Goal: Information Seeking & Learning: Learn about a topic

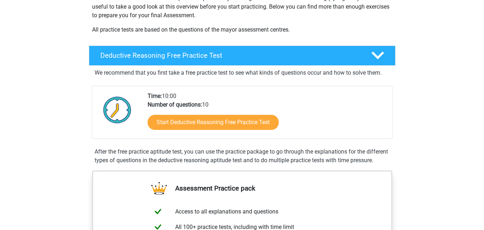
scroll to position [179, 0]
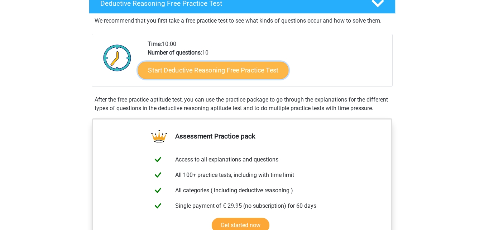
click at [180, 69] on link "Start Deductive Reasoning Free Practice Test" at bounding box center [213, 69] width 151 height 17
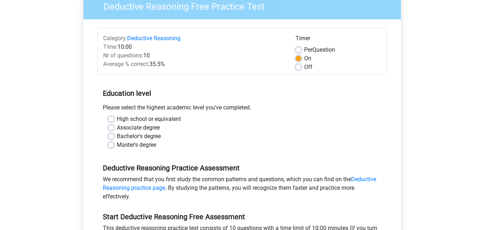
scroll to position [72, 0]
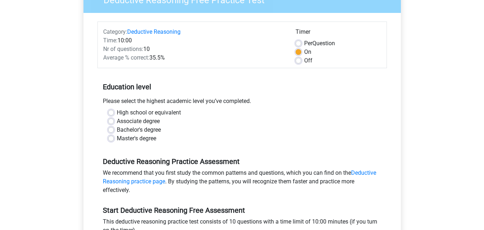
click at [117, 131] on label "Bachelor's degree" at bounding box center [139, 130] width 44 height 9
click at [111, 131] on input "Bachelor's degree" at bounding box center [111, 129] width 6 height 7
radio input "true"
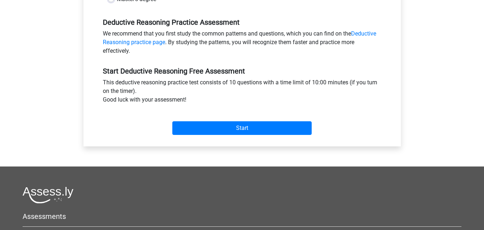
scroll to position [215, 0]
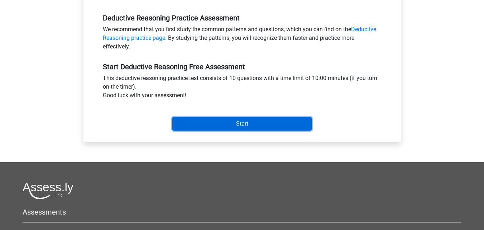
click at [248, 125] on input "Start" at bounding box center [241, 124] width 139 height 14
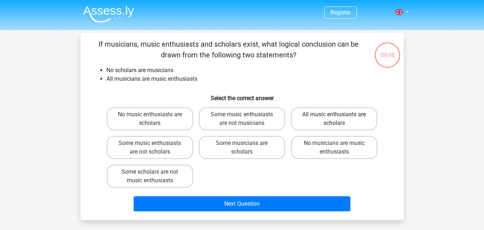
click at [332, 119] on label "All music enthusiasts are scholars" at bounding box center [334, 118] width 86 height 23
click at [335, 119] on input "All music enthusiasts are scholars" at bounding box center [337, 116] width 5 height 5
radio input "true"
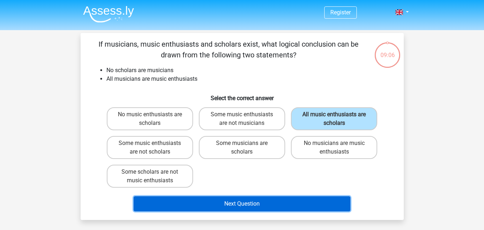
click at [229, 203] on button "Next Question" at bounding box center [242, 203] width 217 height 15
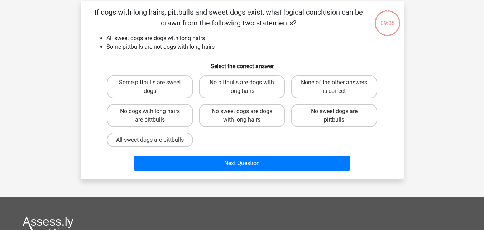
scroll to position [33, 0]
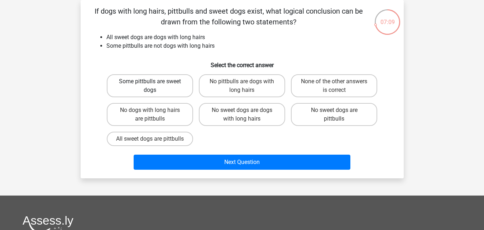
click at [149, 89] on label "Some pittbulls are sweet dogs" at bounding box center [150, 85] width 86 height 23
click at [150, 86] on input "Some pittbulls are sweet dogs" at bounding box center [152, 83] width 5 height 5
radio input "true"
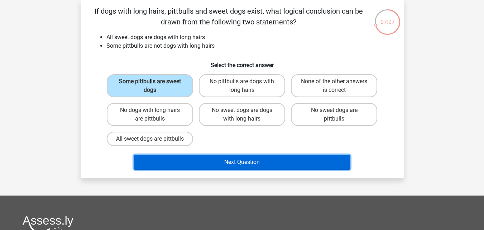
click at [245, 169] on button "Next Question" at bounding box center [242, 162] width 217 height 15
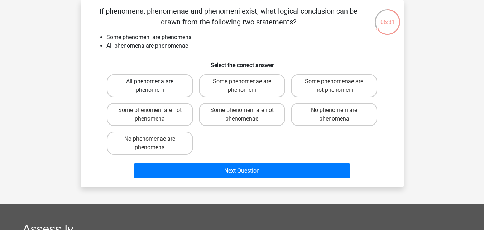
click at [154, 90] on label "All phenomena are phenomeni" at bounding box center [150, 85] width 86 height 23
click at [154, 86] on input "All phenomena are phenomeni" at bounding box center [152, 83] width 5 height 5
radio input "true"
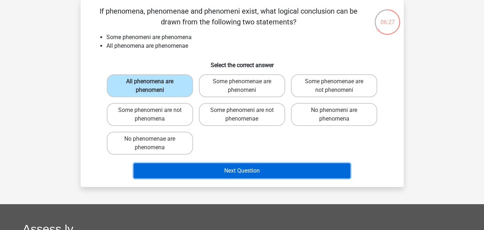
click at [243, 170] on button "Next Question" at bounding box center [242, 170] width 217 height 15
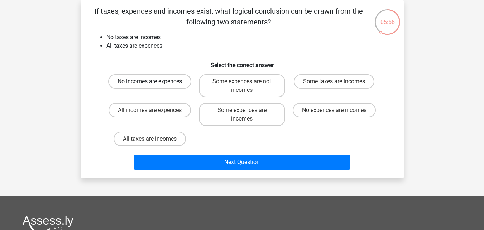
click at [148, 82] on label "No incomes are expences" at bounding box center [149, 81] width 83 height 14
click at [150, 82] on input "No incomes are expences" at bounding box center [152, 83] width 5 height 5
radio input "true"
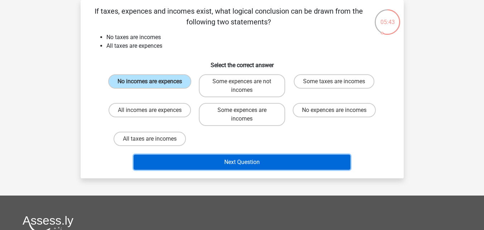
click at [238, 162] on button "Next Question" at bounding box center [242, 162] width 217 height 15
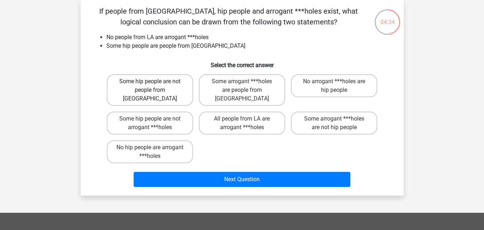
click at [150, 91] on label "Some hip people are not people from [GEOGRAPHIC_DATA]" at bounding box center [150, 90] width 86 height 32
click at [150, 86] on input "Some hip people are not people from [GEOGRAPHIC_DATA]" at bounding box center [152, 83] width 5 height 5
radio input "true"
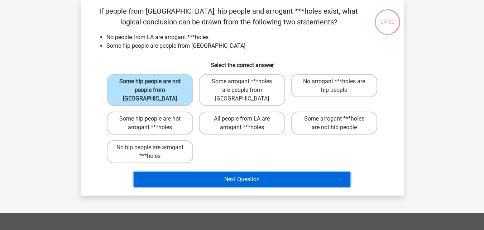
click at [231, 172] on button "Next Question" at bounding box center [242, 179] width 217 height 15
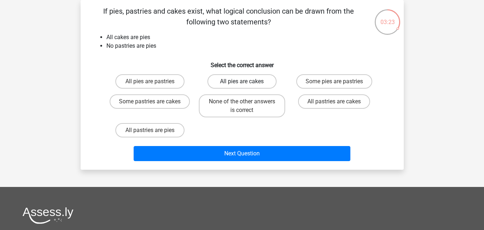
click at [240, 80] on label "All pies are cakes" at bounding box center [242, 81] width 69 height 14
click at [242, 81] on input "All pies are cakes" at bounding box center [244, 83] width 5 height 5
radio input "true"
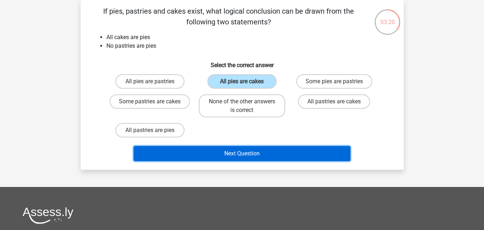
click at [240, 154] on button "Next Question" at bounding box center [242, 153] width 217 height 15
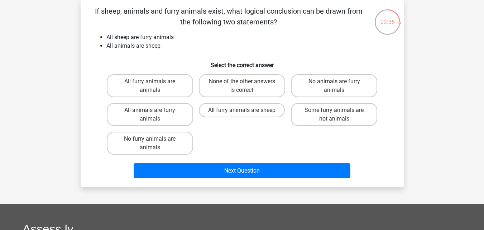
click at [242, 110] on input "All furry animals are sheep" at bounding box center [244, 112] width 5 height 5
radio input "true"
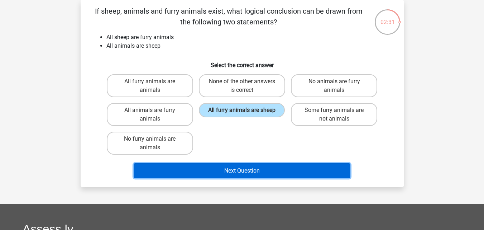
click at [237, 167] on button "Next Question" at bounding box center [242, 170] width 217 height 15
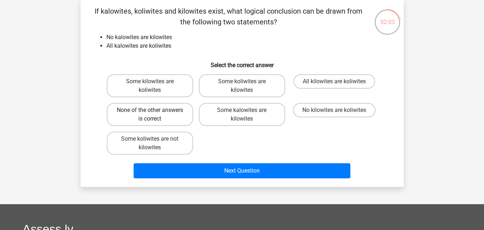
click at [158, 115] on label "None of the other answers is correct" at bounding box center [150, 114] width 86 height 23
click at [155, 115] on input "None of the other answers is correct" at bounding box center [152, 112] width 5 height 5
radio input "true"
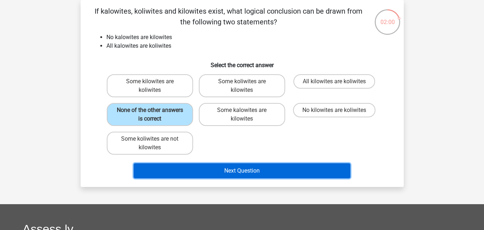
click at [237, 173] on button "Next Question" at bounding box center [242, 170] width 217 height 15
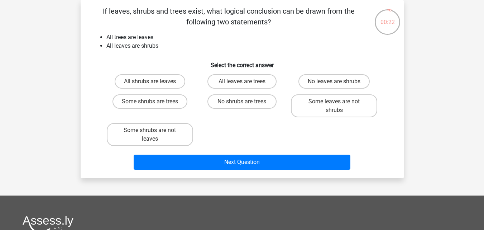
click at [153, 83] on input "All shrubs are leaves" at bounding box center [152, 83] width 5 height 5
radio input "true"
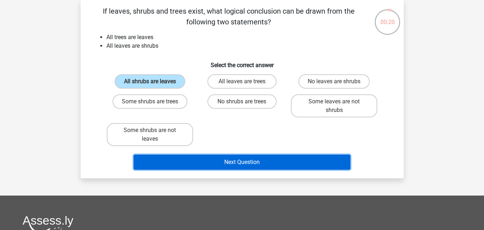
click at [247, 163] on button "Next Question" at bounding box center [242, 162] width 217 height 15
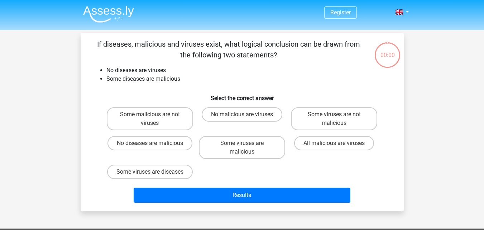
scroll to position [33, 0]
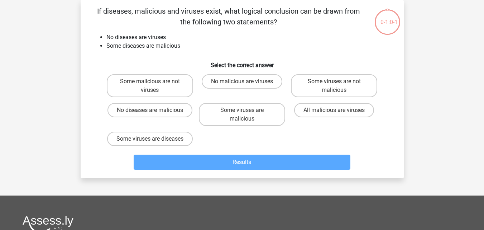
drag, startPoint x: 0, startPoint y: 0, endPoint x: 244, endPoint y: 115, distance: 269.8
click at [244, 115] on input "Some viruses are malicious" at bounding box center [244, 112] width 5 height 5
radio input "true"
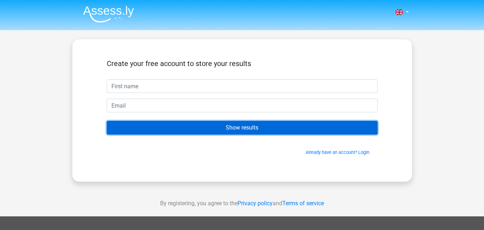
click at [240, 128] on input "Show results" at bounding box center [242, 128] width 271 height 14
